Goal: Use online tool/utility: Utilize a website feature to perform a specific function

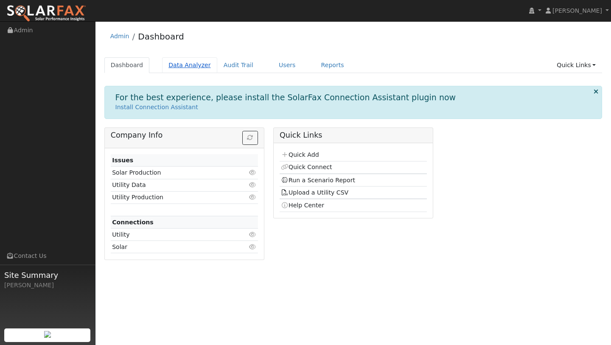
click at [193, 63] on link "Data Analyzer" at bounding box center [189, 65] width 55 height 16
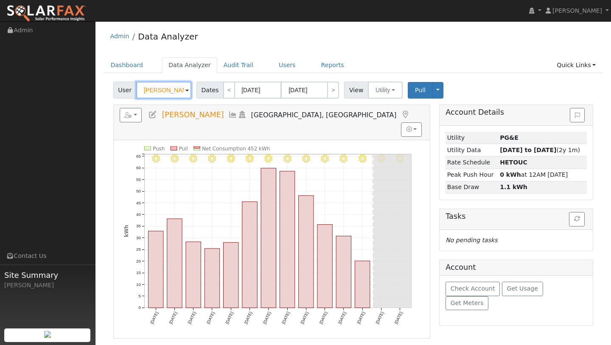
click at [178, 87] on input "[PERSON_NAME]" at bounding box center [163, 90] width 55 height 17
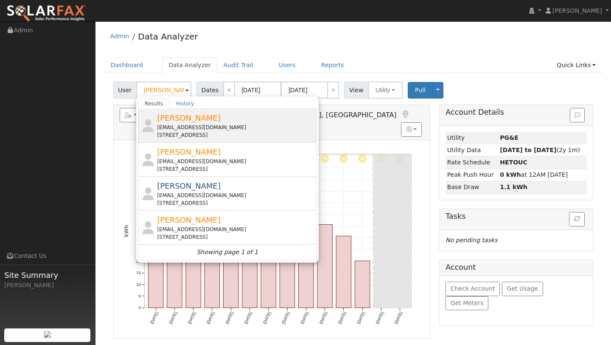
click at [167, 132] on div "[STREET_ADDRESS]" at bounding box center [236, 135] width 158 height 8
type input "[PERSON_NAME]"
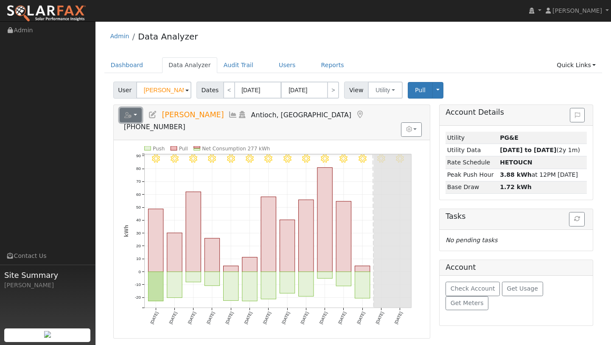
click at [131, 118] on button "button" at bounding box center [131, 115] width 23 height 14
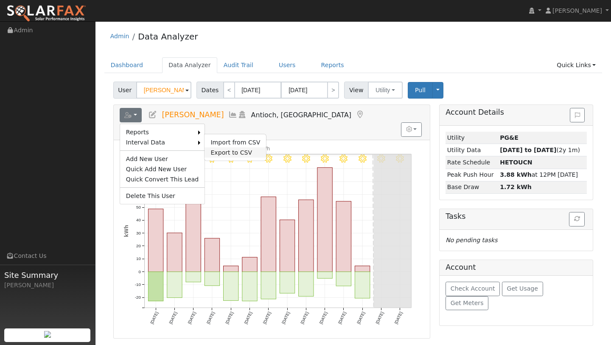
click at [210, 147] on link "Export to CSV" at bounding box center [236, 152] width 62 height 10
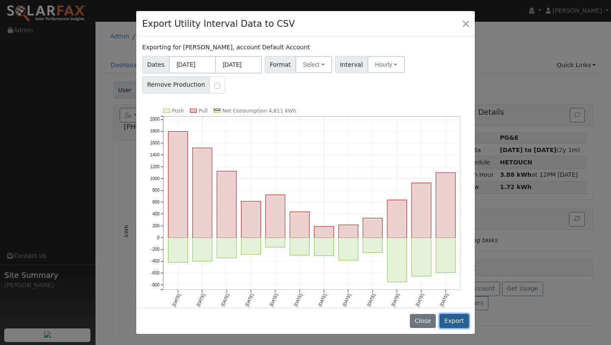
click at [450, 320] on button "Export" at bounding box center [454, 321] width 29 height 14
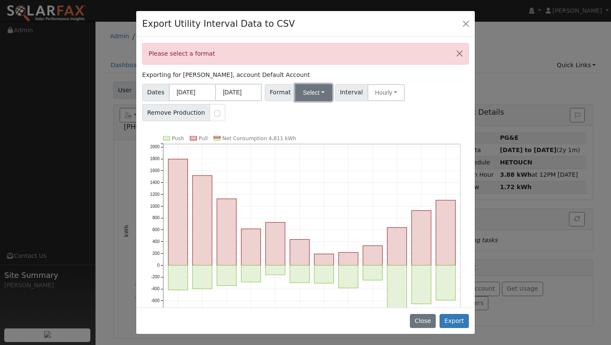
click at [295, 94] on button "Select" at bounding box center [313, 92] width 37 height 17
click at [311, 166] on link "Aurora" at bounding box center [324, 165] width 61 height 12
click at [447, 315] on button "Export" at bounding box center [454, 321] width 29 height 14
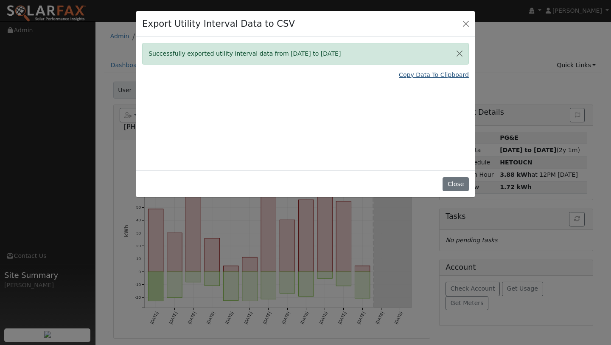
click at [415, 78] on link "Copy Data To Clipboard" at bounding box center [434, 74] width 70 height 9
click at [468, 23] on button "Close" at bounding box center [466, 23] width 12 height 12
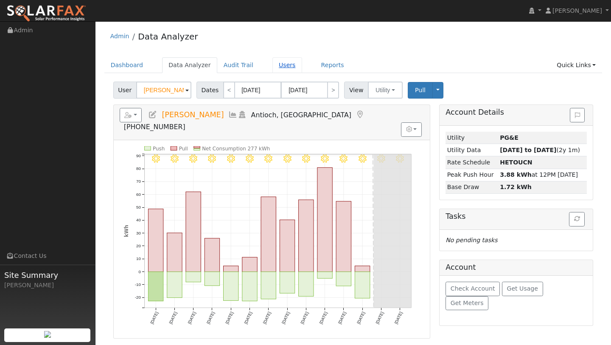
click at [273, 67] on link "Users" at bounding box center [288, 65] width 30 height 16
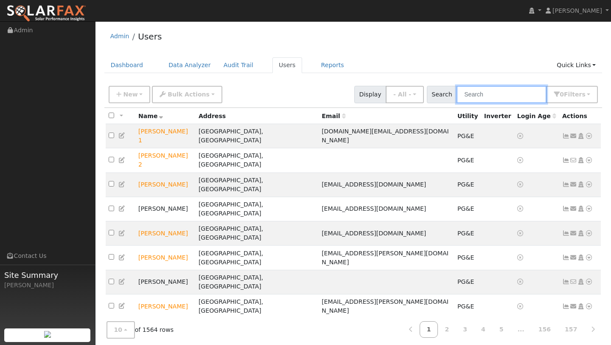
click at [478, 94] on input "text" at bounding box center [502, 94] width 90 height 17
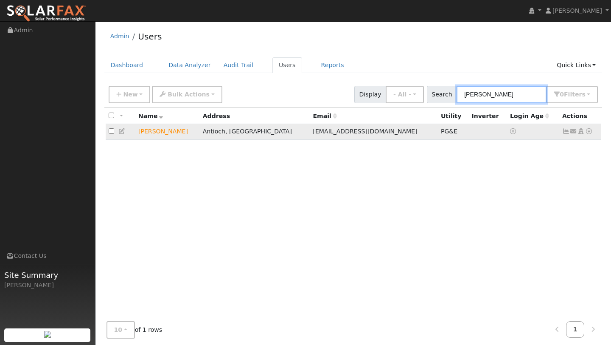
type input "cortes"
click at [591, 134] on icon at bounding box center [589, 131] width 8 height 6
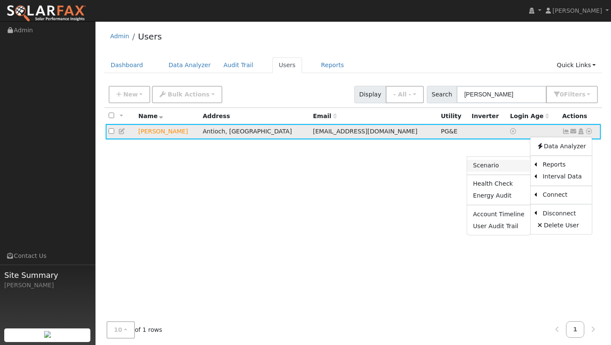
click at [509, 162] on link "Scenario" at bounding box center [498, 166] width 63 height 12
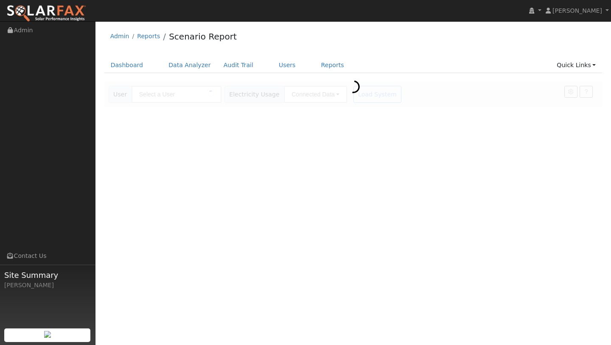
type input "[PERSON_NAME]"
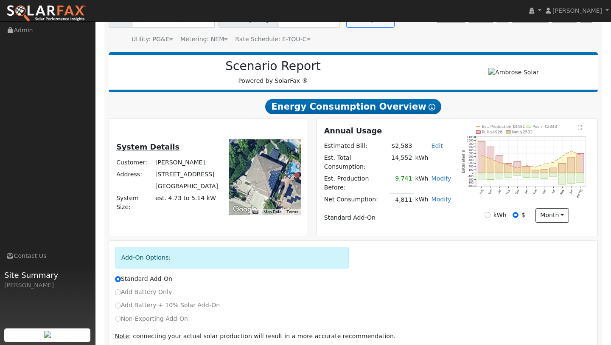
scroll to position [105, 0]
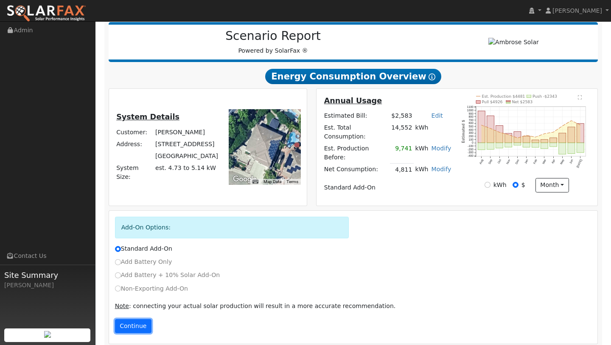
click at [126, 321] on button "Continue" at bounding box center [133, 326] width 37 height 14
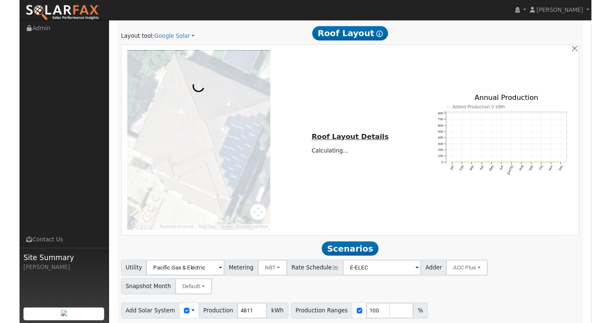
scroll to position [548, 0]
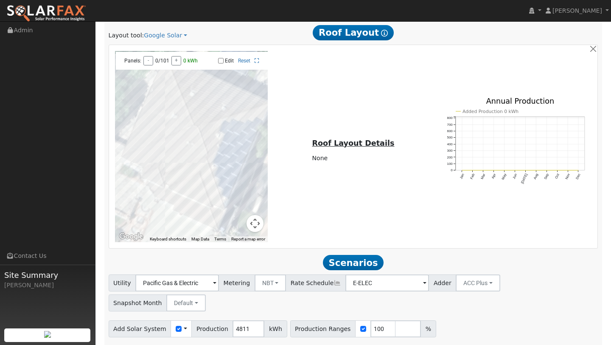
click at [259, 216] on button "Map camera controls" at bounding box center [255, 223] width 17 height 17
click at [233, 215] on button "Zoom out" at bounding box center [233, 223] width 17 height 17
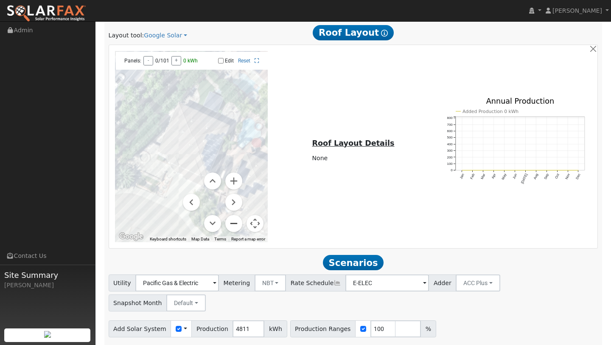
click at [233, 215] on button "Zoom out" at bounding box center [233, 223] width 17 height 17
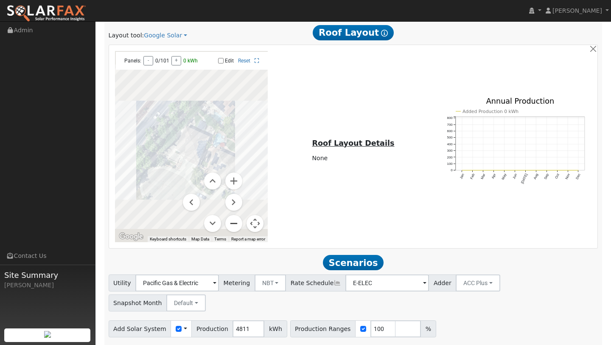
click at [233, 215] on button "Zoom out" at bounding box center [233, 223] width 17 height 17
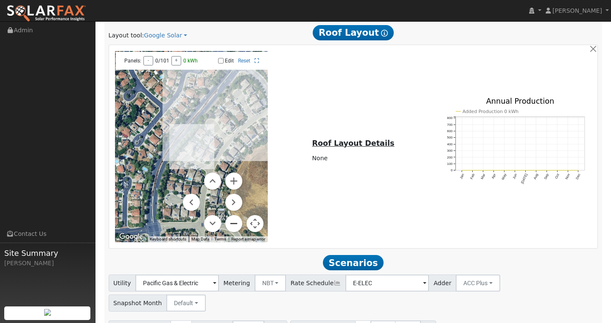
scroll to position [570, 0]
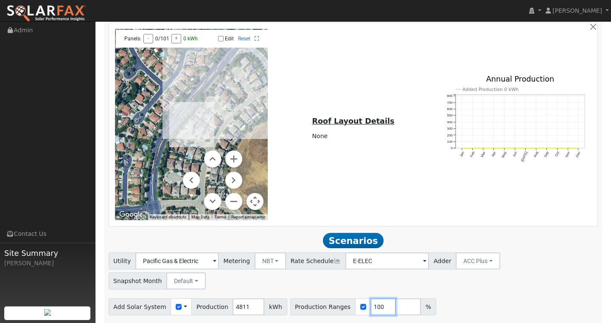
click at [373, 298] on input "100" at bounding box center [383, 306] width 25 height 17
type input "1"
type input "222"
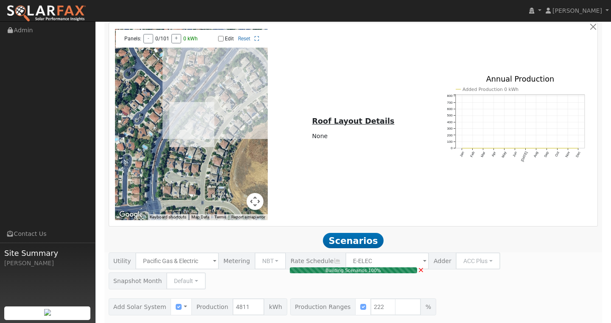
type input "7.1"
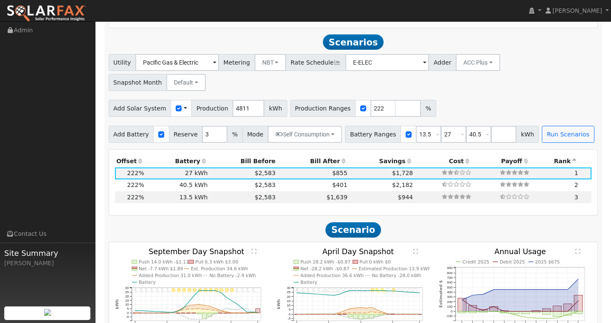
scroll to position [770, 0]
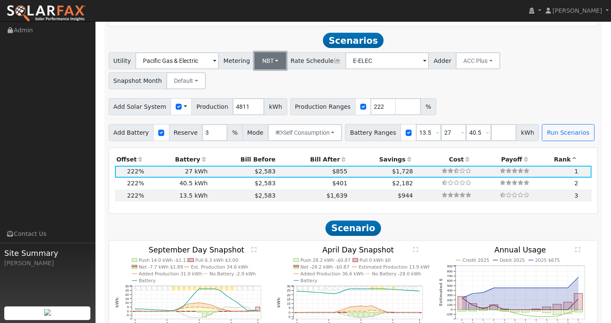
click at [256, 60] on button "NBT" at bounding box center [271, 60] width 32 height 17
click at [257, 76] on link "NEM" at bounding box center [274, 79] width 59 height 12
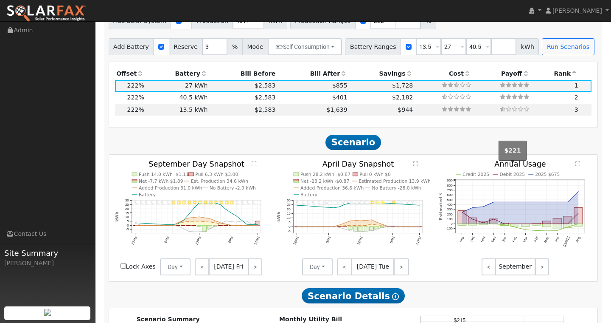
scroll to position [816, 0]
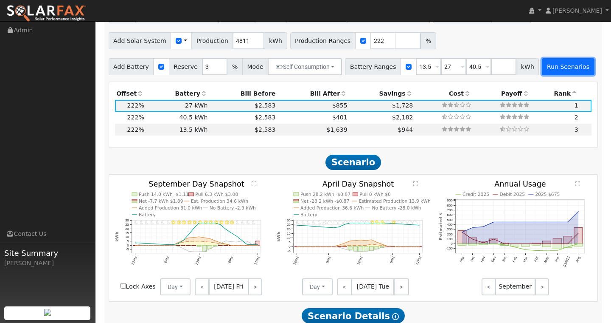
click at [546, 61] on button "Run Scenarios" at bounding box center [568, 66] width 52 height 17
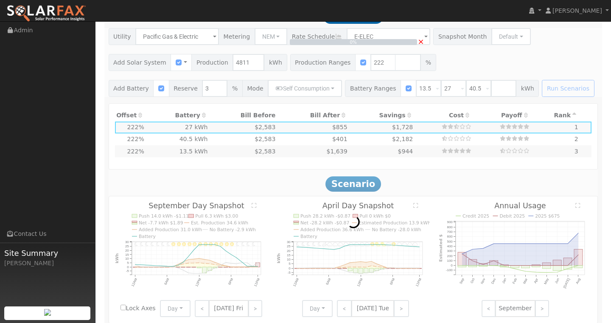
scroll to position [793, 0]
type input "$16,200"
type input "$12,336"
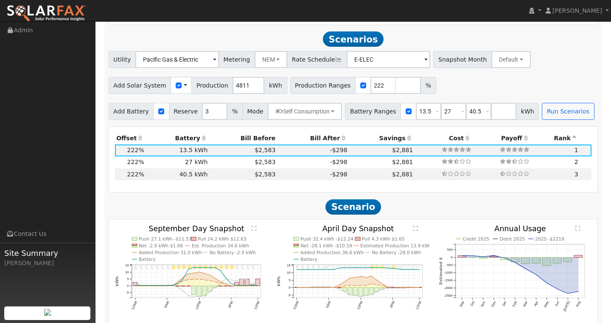
scroll to position [770, 0]
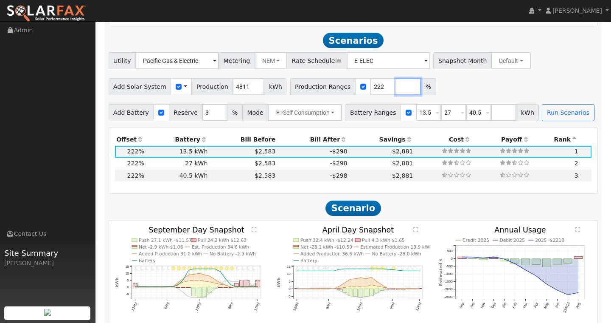
click at [396, 78] on input "number" at bounding box center [408, 86] width 25 height 17
type input "150"
click at [563, 93] on div "Utility Pacific Gas & Electric Metering NEM NEM NBT Rate Schedule E-ELEC - None…" at bounding box center [353, 86] width 499 height 69
click at [561, 101] on div "Add Battery Reserve 3 % Mode Self Consumption Self Consumption Peak Savings Bac…" at bounding box center [353, 111] width 493 height 20
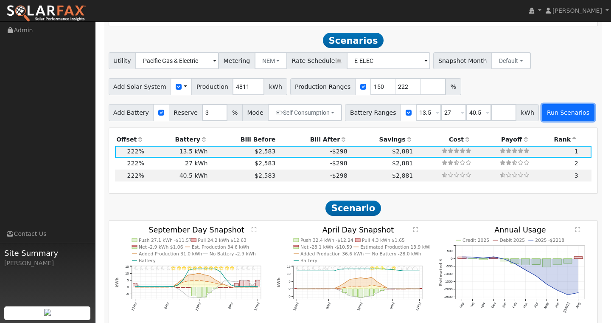
click at [561, 104] on button "Run Scenarios" at bounding box center [568, 112] width 52 height 17
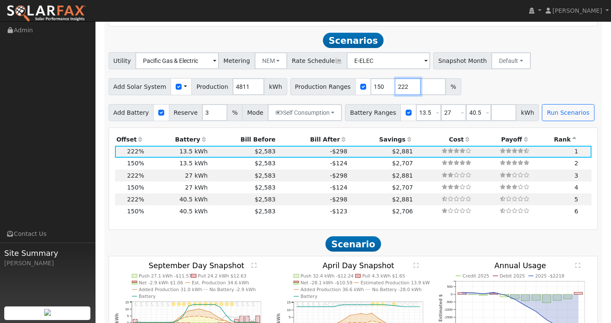
click at [396, 83] on input "222" at bounding box center [408, 86] width 25 height 17
click at [397, 81] on input "222" at bounding box center [408, 86] width 25 height 17
type input "2"
click at [374, 80] on input "150" at bounding box center [383, 86] width 25 height 17
type input "1"
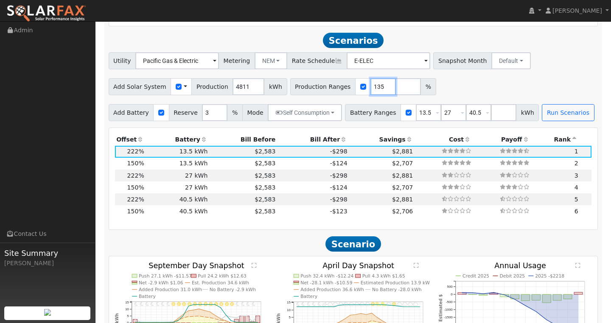
type input "135"
click at [475, 75] on div "Add Solar System Use CSV Data Production 4811 kWh Production Ranges 135 %" at bounding box center [353, 85] width 493 height 20
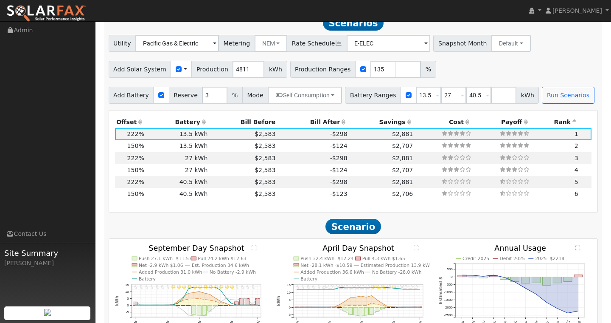
scroll to position [799, 0]
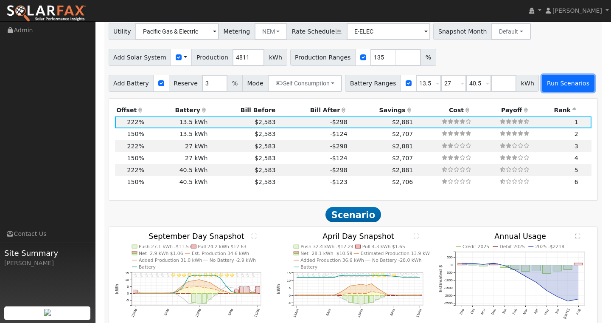
click at [542, 75] on button "Run Scenarios" at bounding box center [568, 83] width 52 height 17
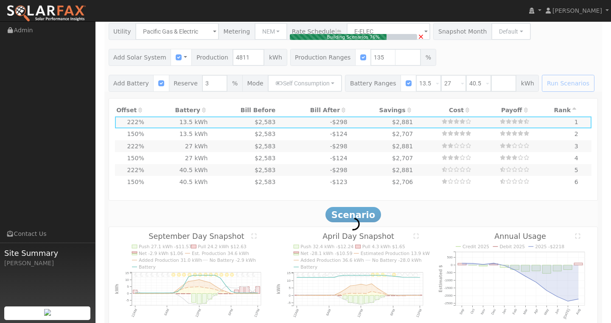
type input "4.3"
type input "$15,155"
type input "$9,407"
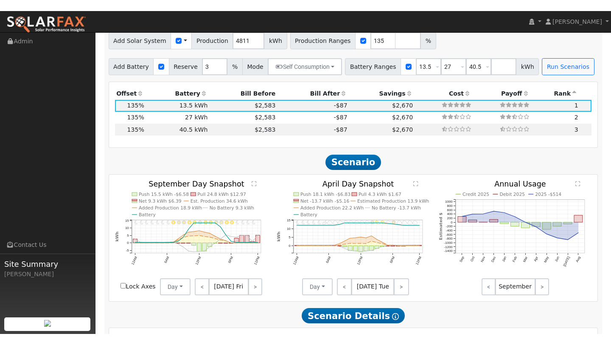
scroll to position [847, 0]
